Goal: Task Accomplishment & Management: Use online tool/utility

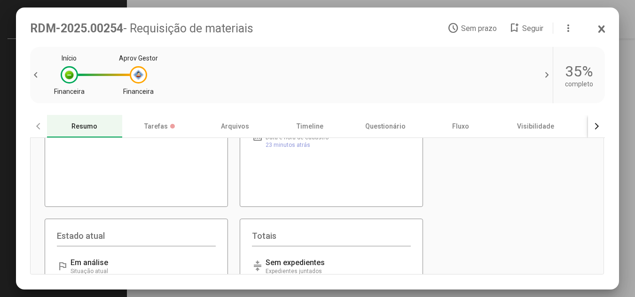
scroll to position [188, 0]
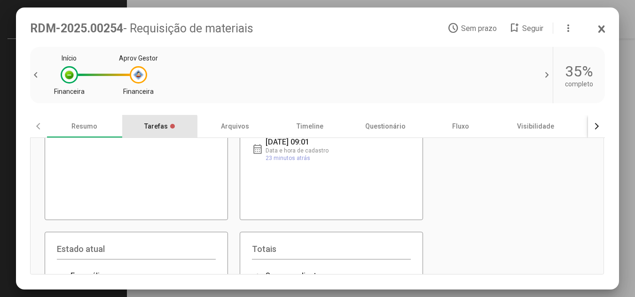
click at [155, 129] on div "Tarefas" at bounding box center [159, 126] width 75 height 23
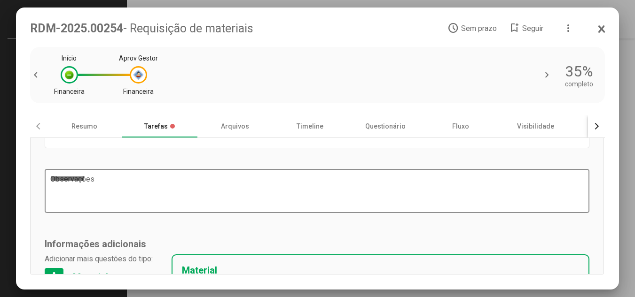
scroll to position [0, 0]
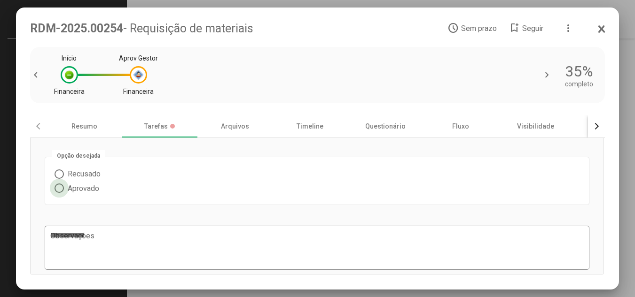
click at [60, 189] on span at bounding box center [59, 188] width 9 height 9
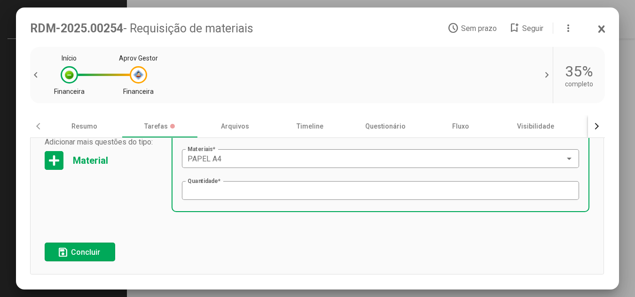
scroll to position [198, 0]
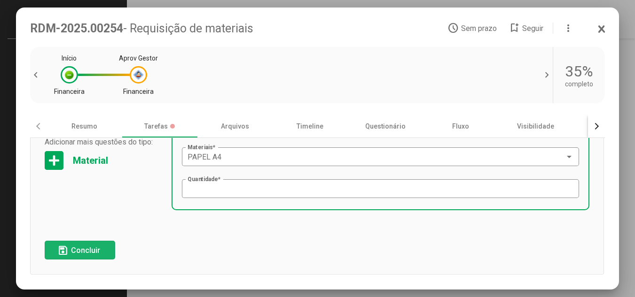
click at [80, 249] on span "Concluir" at bounding box center [85, 250] width 29 height 9
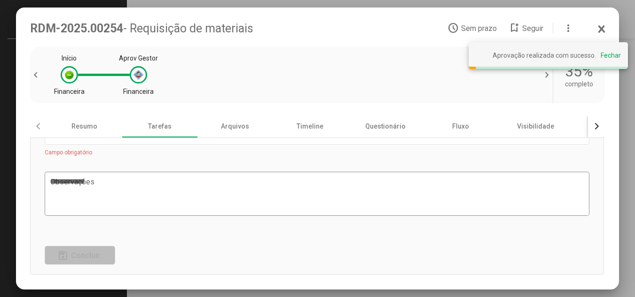
scroll to position [0, 0]
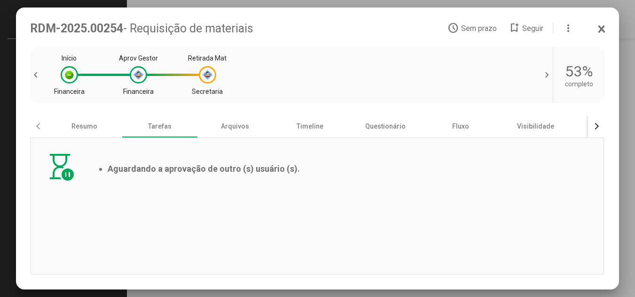
click at [600, 30] on icon at bounding box center [602, 28] width 8 height 9
